Goal: Information Seeking & Learning: Learn about a topic

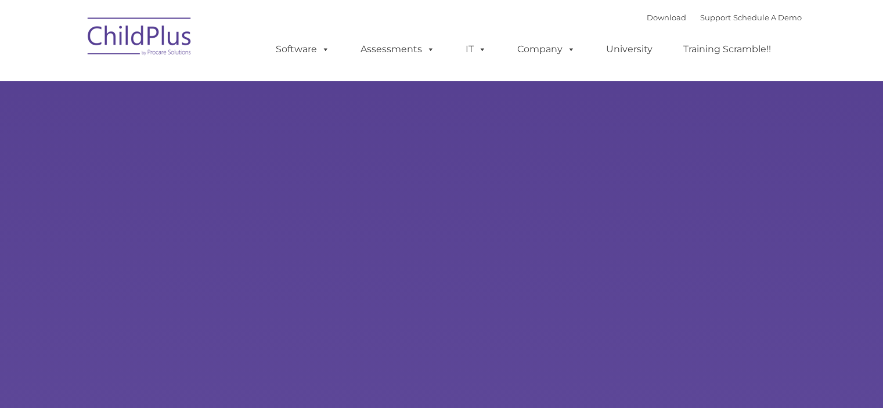
type input ""
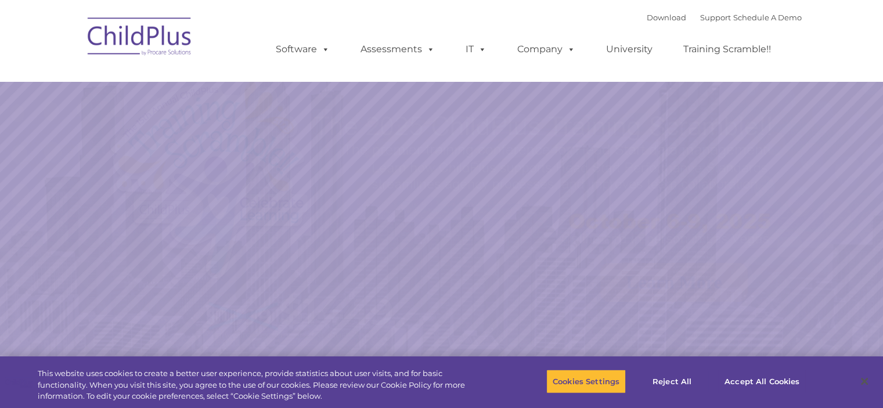
select select "MEDIUM"
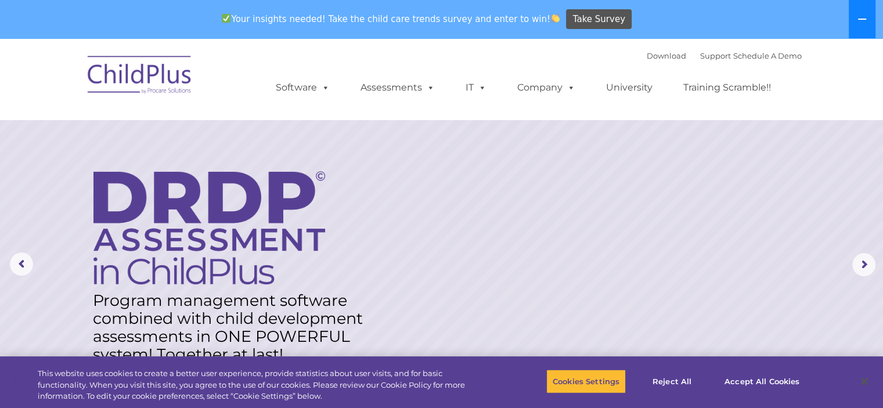
click at [857, 20] on icon at bounding box center [861, 19] width 9 height 9
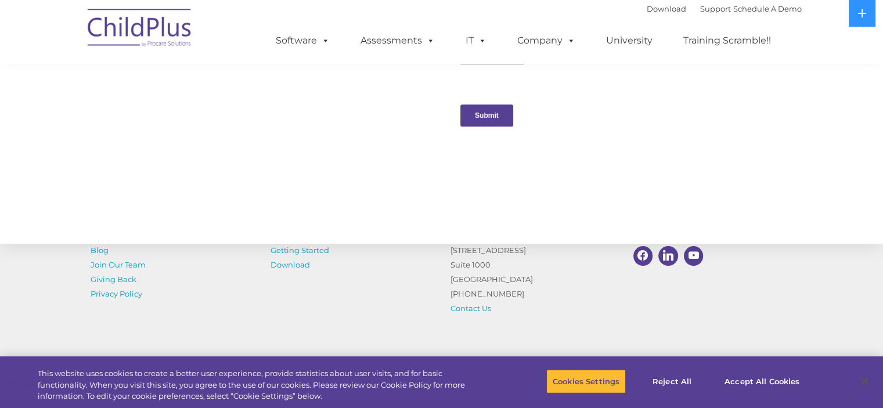
scroll to position [1117, 0]
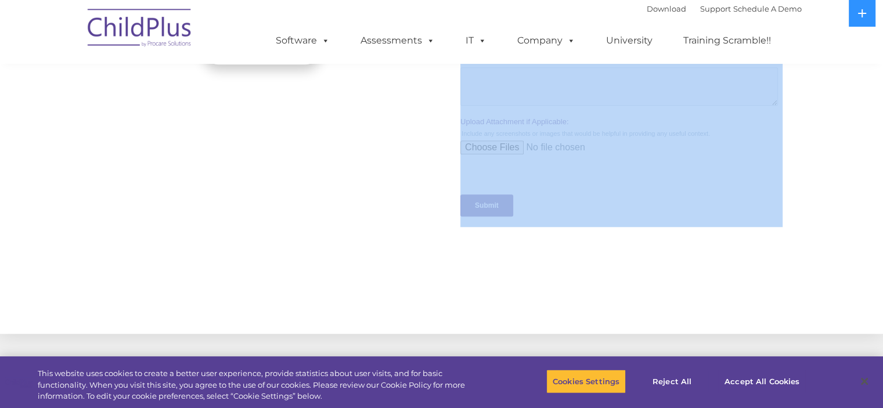
drag, startPoint x: 882, startPoint y: 333, endPoint x: 891, endPoint y: 214, distance: 119.3
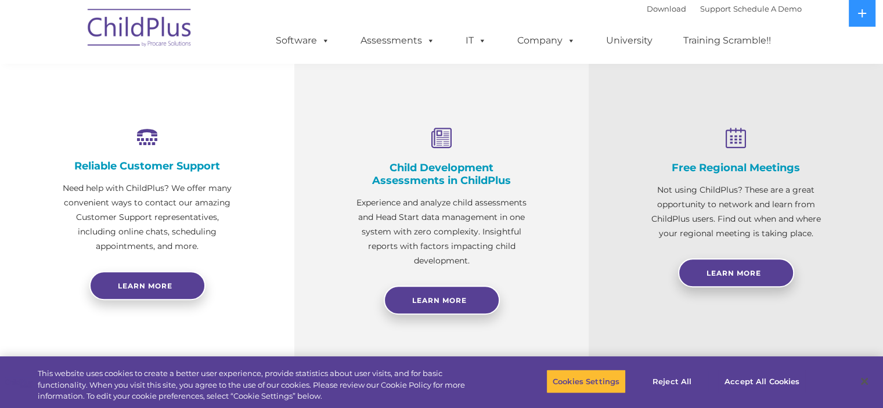
scroll to position [405, 0]
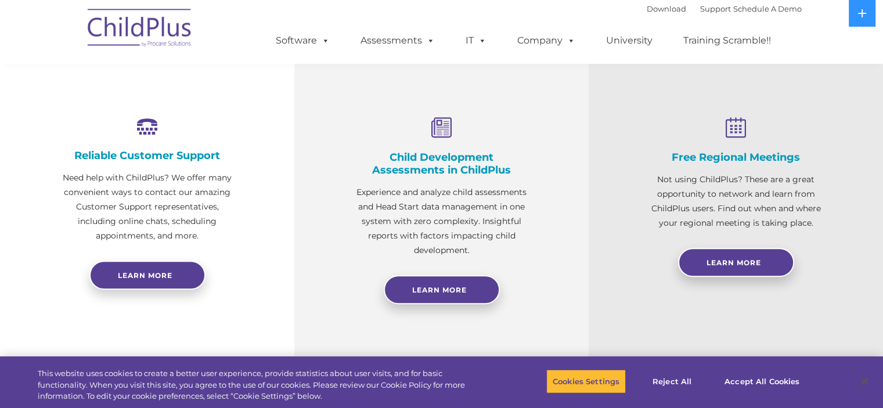
click at [627, 288] on div "Free Regional Meetings Not using ChildPlus? These are a great opportunity to ne…" at bounding box center [736, 205] width 294 height 315
click at [432, 292] on span "Learn More" at bounding box center [439, 290] width 55 height 9
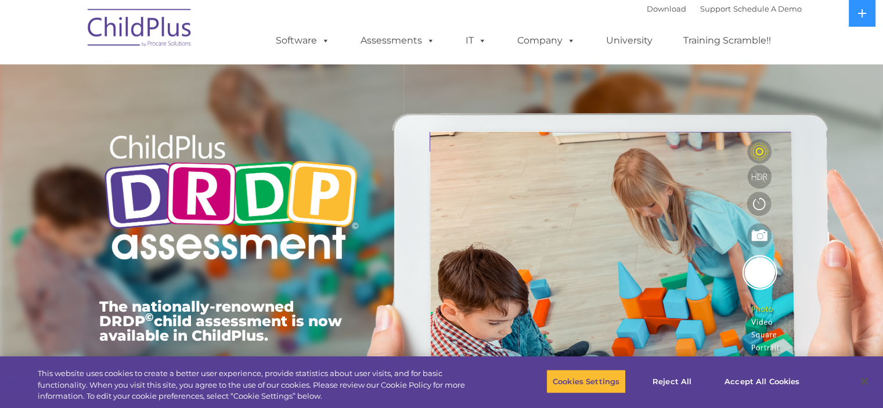
drag, startPoint x: 888, startPoint y: 63, endPoint x: 578, endPoint y: 100, distance: 312.2
click at [578, 100] on div "The nationally-renowned DRDP © child assessment is now available in ChildPlus. …" at bounding box center [442, 268] width 702 height 415
click at [647, 8] on link "Download" at bounding box center [666, 8] width 39 height 9
